Goal: Navigation & Orientation: Find specific page/section

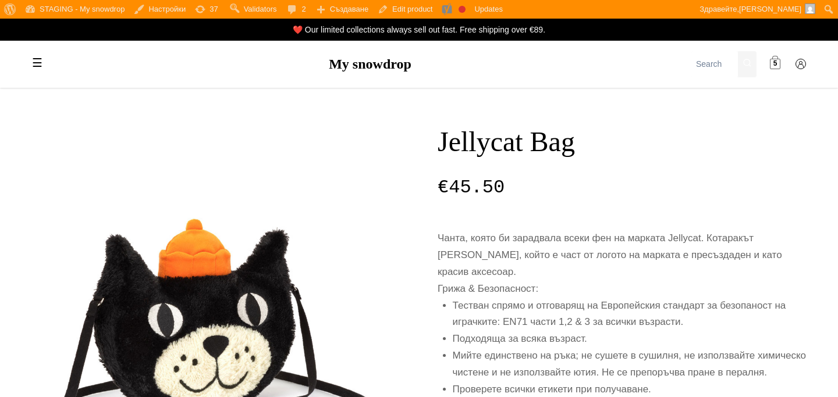
click at [772, 61] on span at bounding box center [775, 64] width 10 height 10
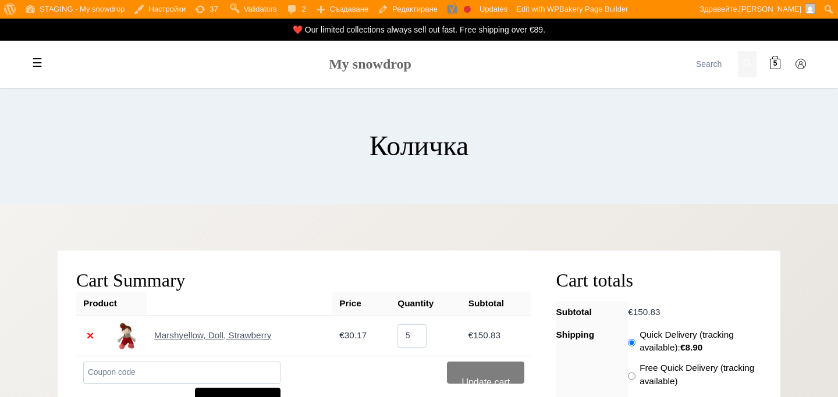
click at [381, 61] on link "My snowdrop" at bounding box center [370, 63] width 83 height 15
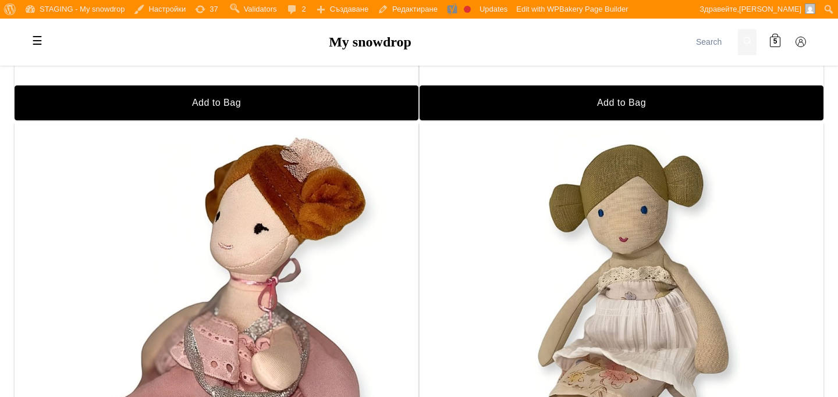
scroll to position [1194, 0]
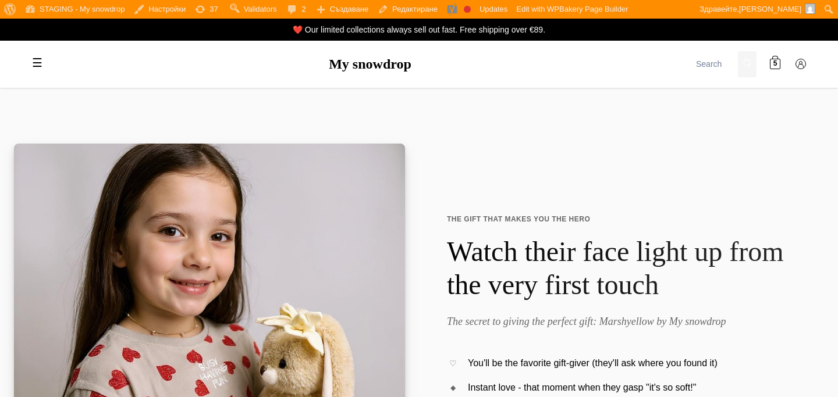
scroll to position [1194, 0]
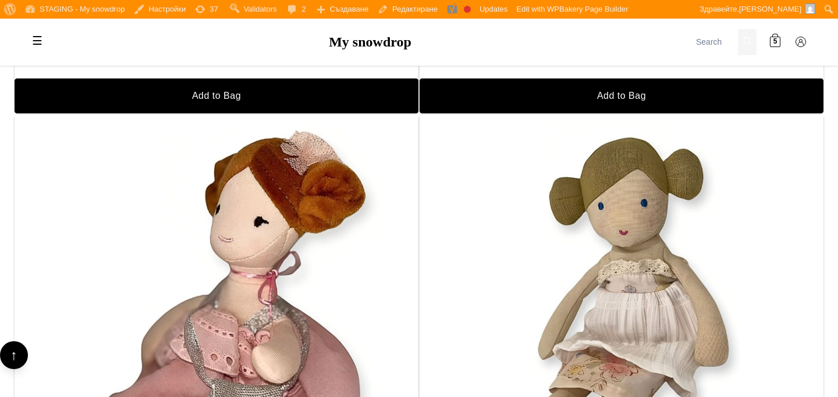
click at [779, 40] on span at bounding box center [775, 42] width 10 height 10
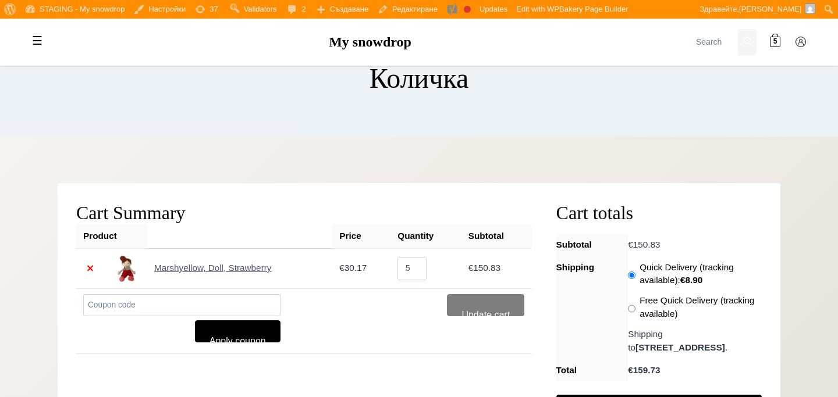
scroll to position [146, 0]
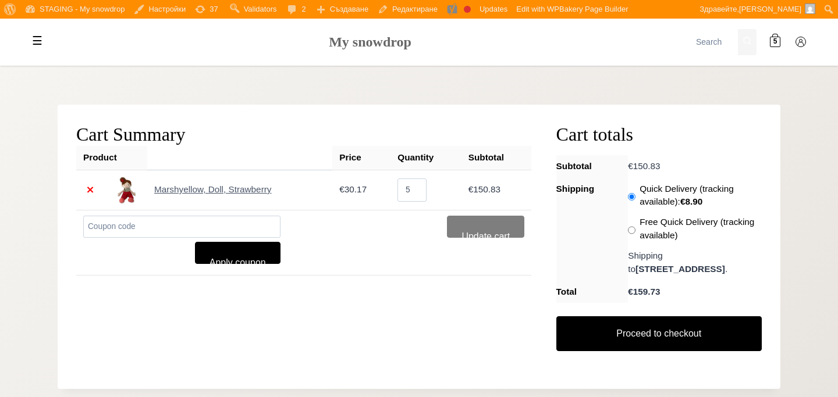
click at [339, 43] on link "My snowdrop" at bounding box center [370, 41] width 83 height 15
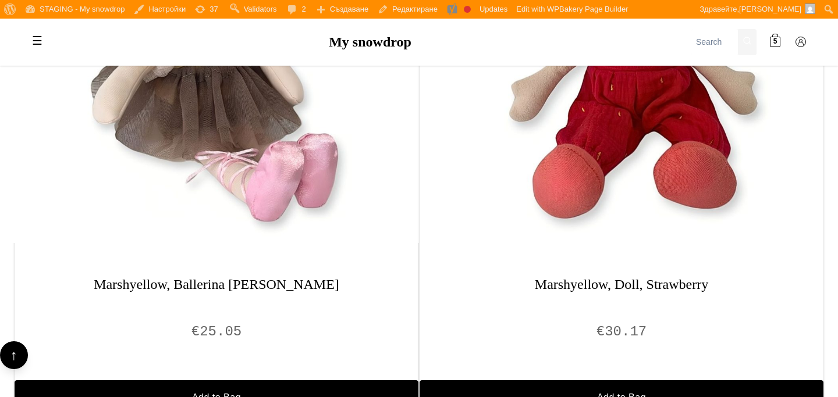
scroll to position [894, 0]
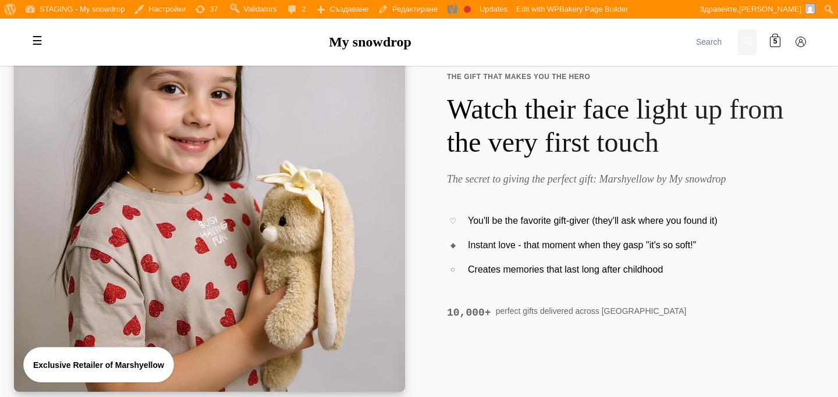
scroll to position [88, 0]
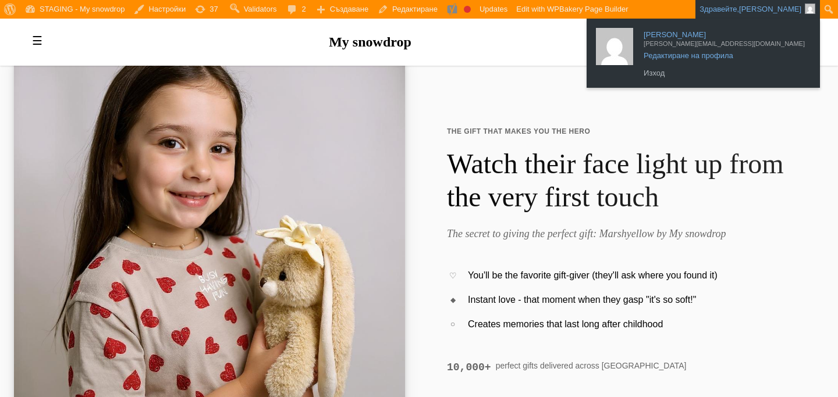
click at [777, 43] on span "[PERSON_NAME][EMAIL_ADDRESS][DOMAIN_NAME]" at bounding box center [724, 41] width 161 height 10
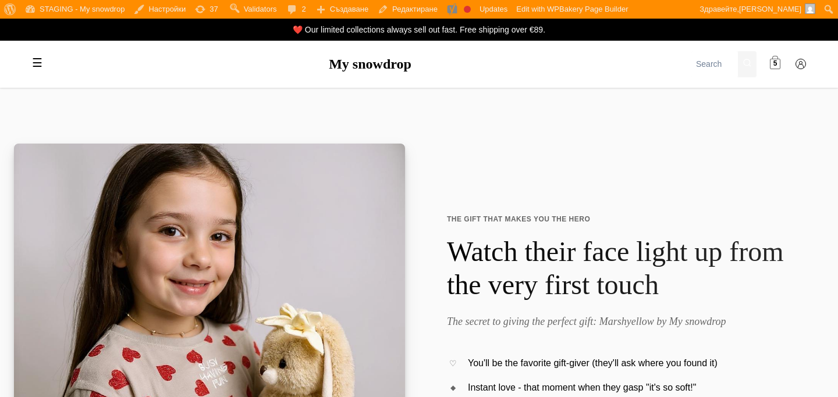
scroll to position [88, 0]
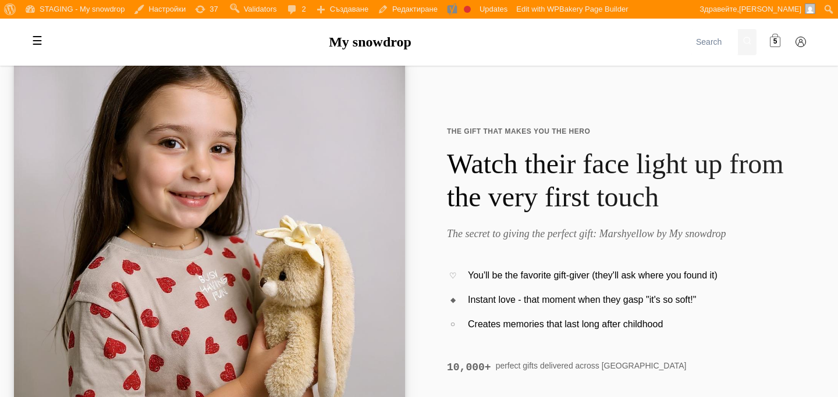
click at [775, 46] on span "5" at bounding box center [775, 42] width 4 height 11
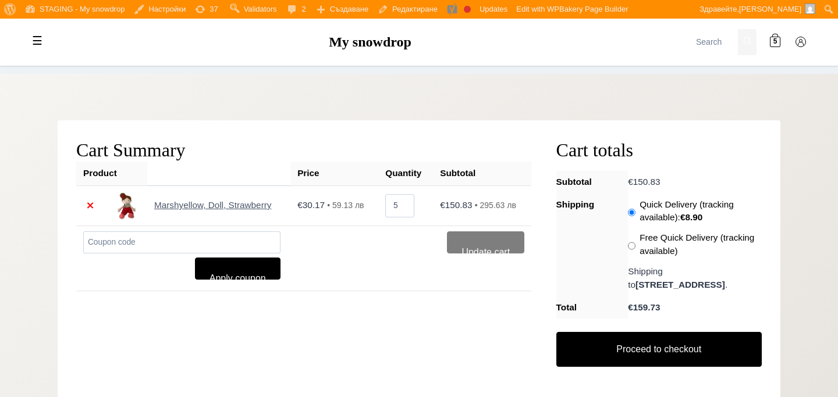
scroll to position [136, 0]
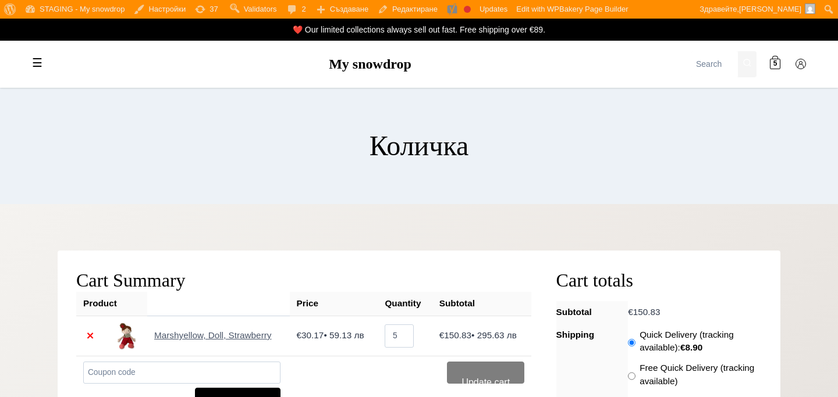
scroll to position [136, 0]
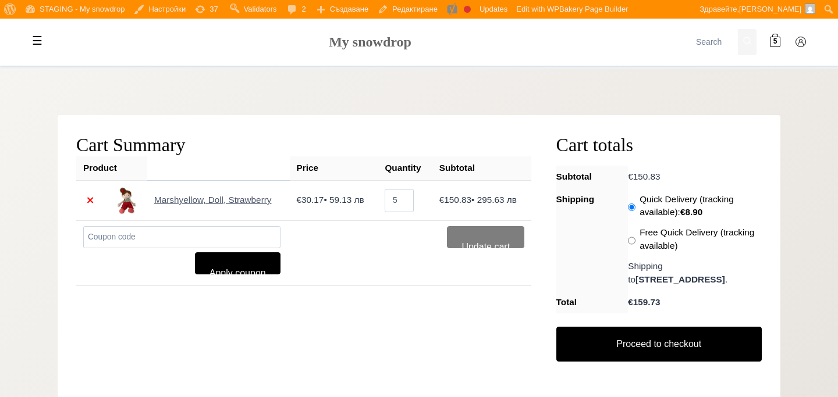
click at [353, 44] on link "My snowdrop" at bounding box center [370, 41] width 83 height 15
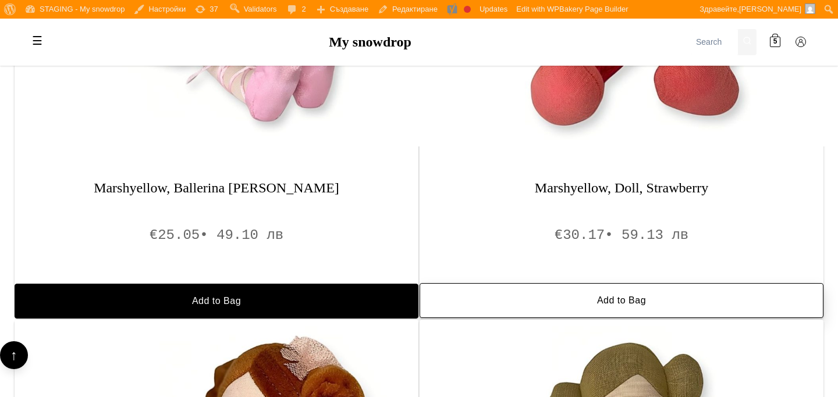
scroll to position [987, 0]
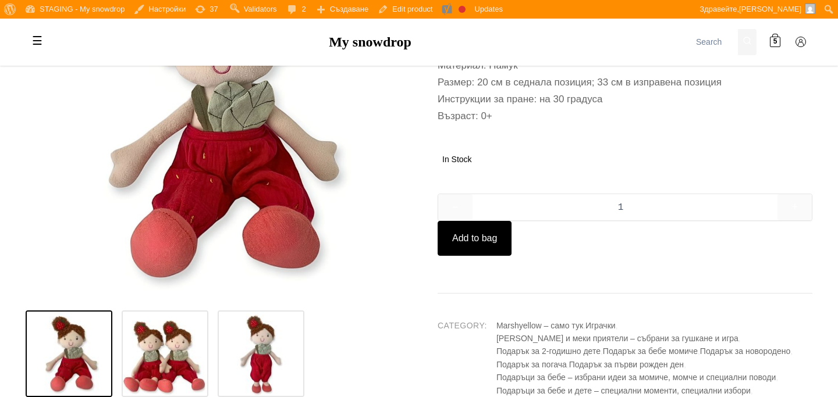
scroll to position [535, 0]
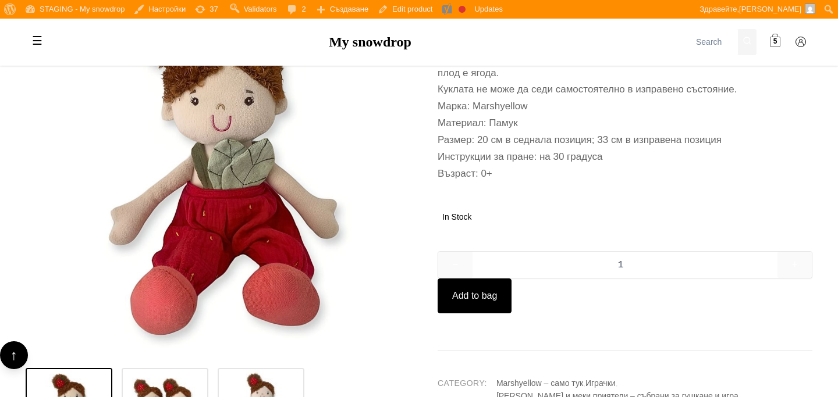
click at [781, 42] on link "5" at bounding box center [774, 41] width 23 height 23
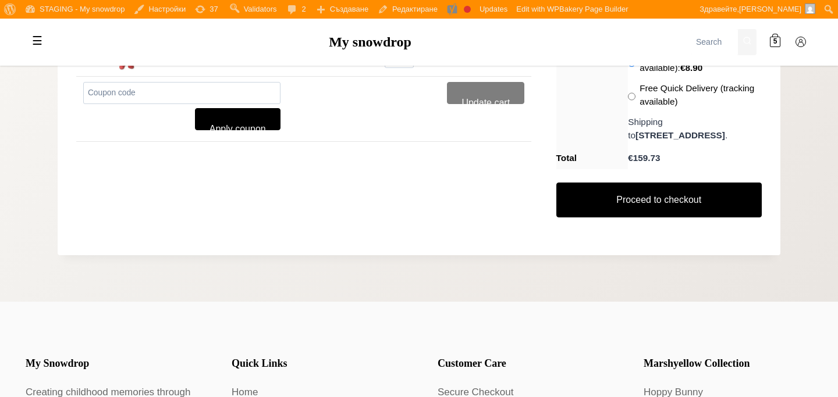
scroll to position [160, 0]
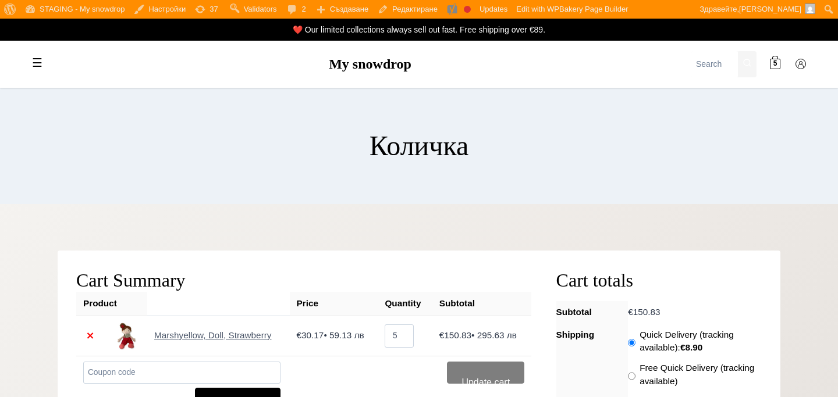
scroll to position [160, 0]
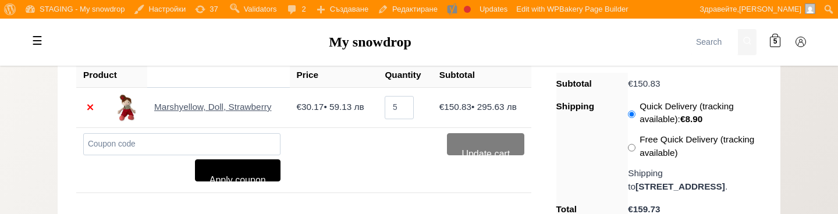
scroll to position [231, 0]
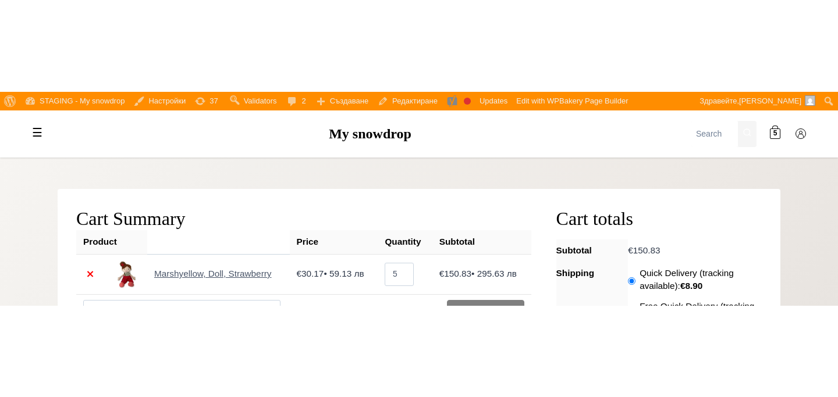
scroll to position [158, 0]
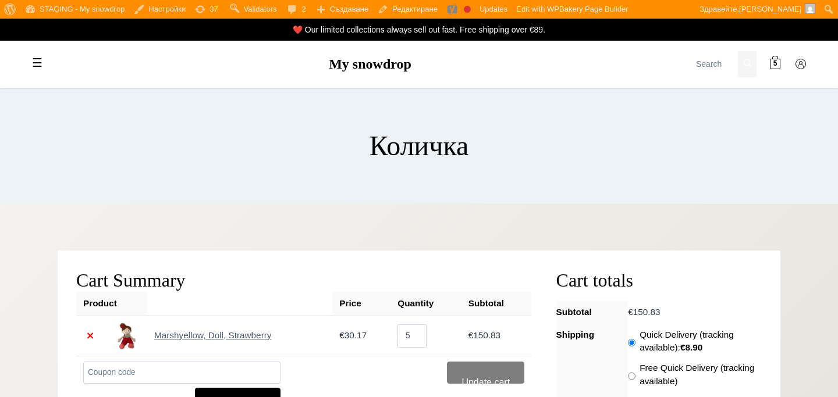
scroll to position [158, 0]
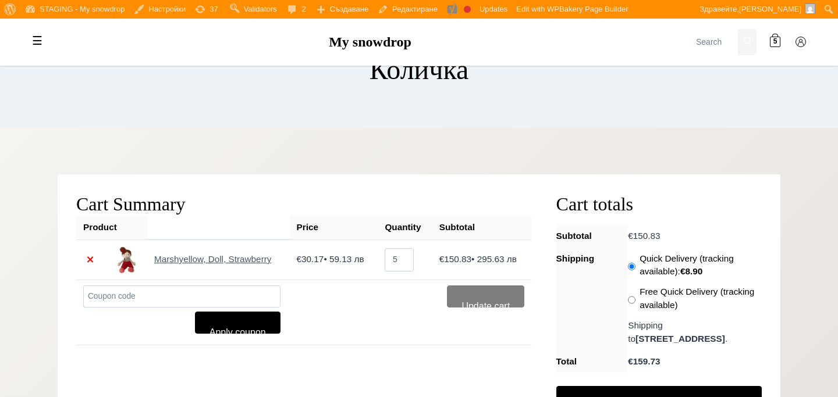
scroll to position [35, 0]
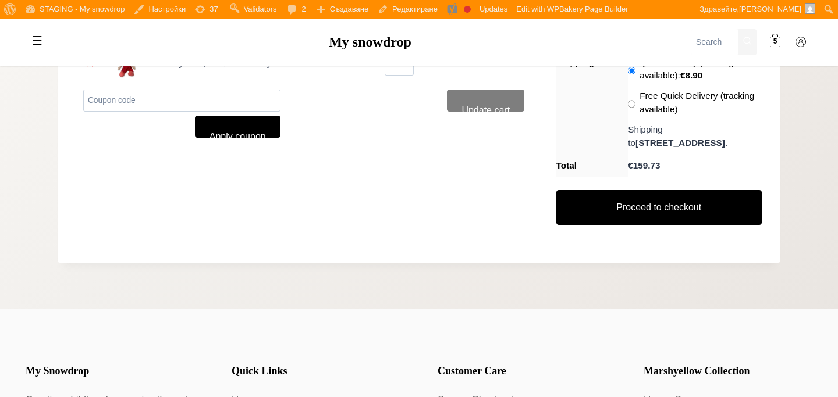
scroll to position [143, 0]
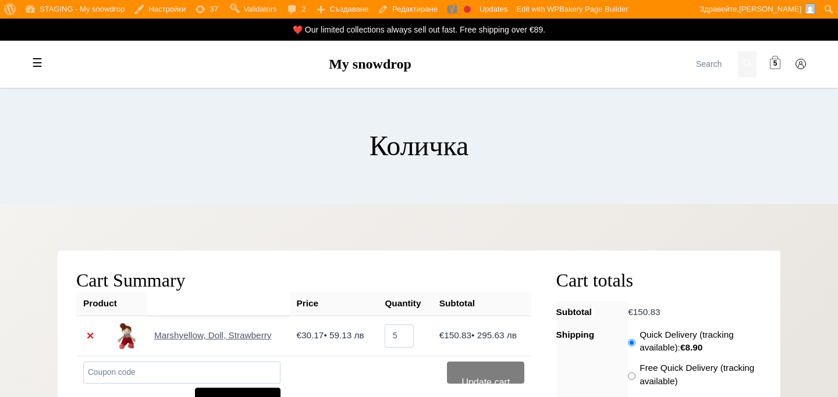
click at [773, 64] on span "5" at bounding box center [775, 64] width 4 height 11
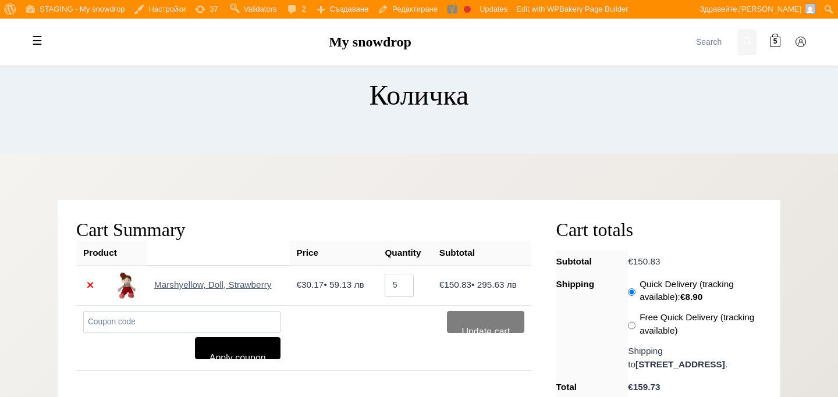
scroll to position [108, 0]
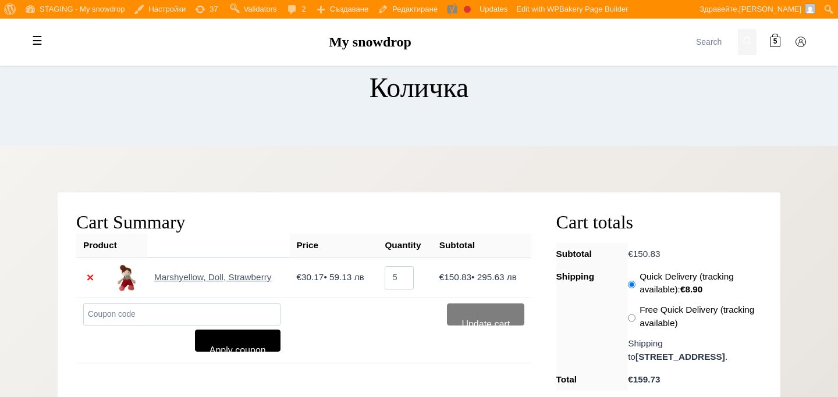
scroll to position [188, 0]
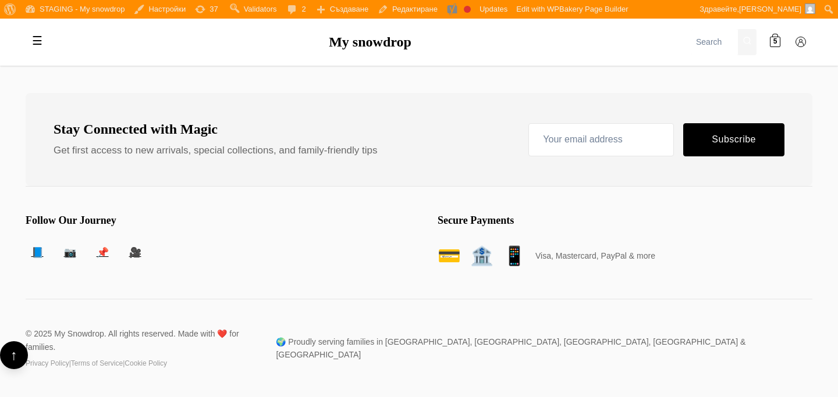
scroll to position [777, 0]
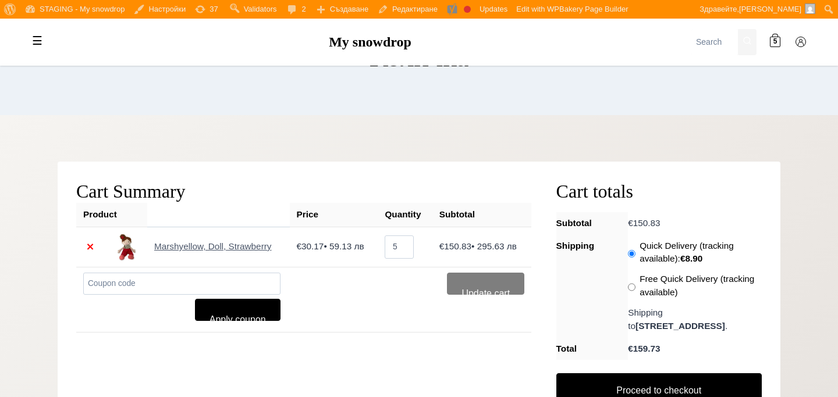
scroll to position [177, 0]
